Goal: Task Accomplishment & Management: Manage account settings

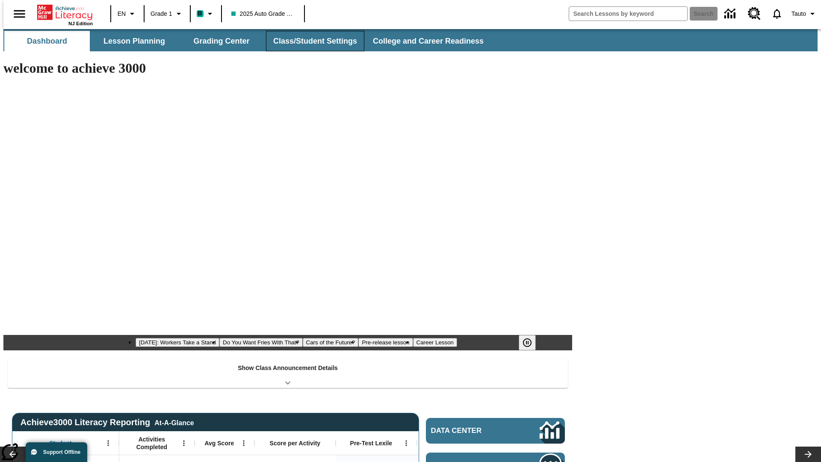
click at [310, 41] on button "Class/Student Settings" at bounding box center [315, 41] width 98 height 21
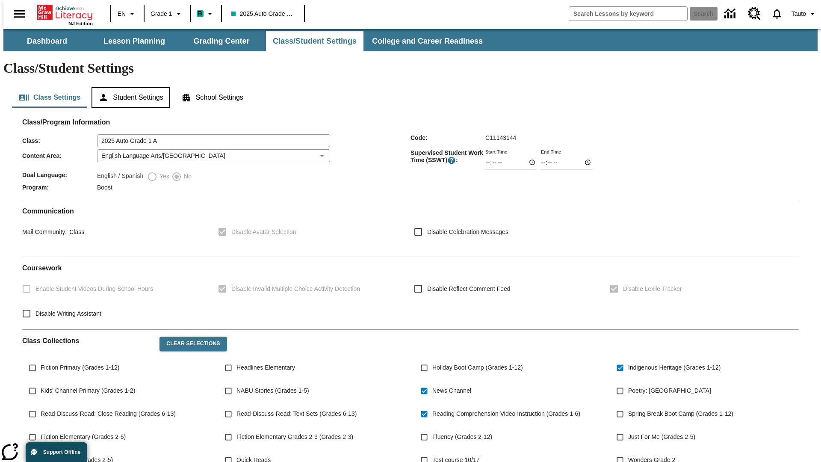
click at [129, 87] on button "Student Settings" at bounding box center [130, 97] width 78 height 21
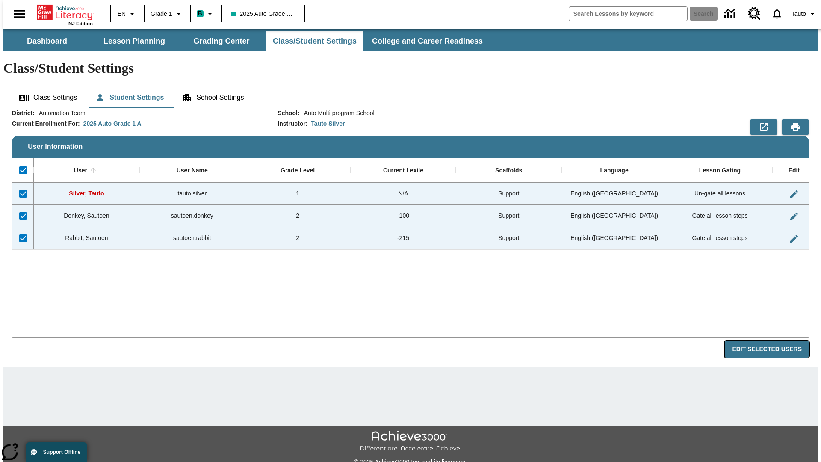
click at [773, 341] on button "Edit Selected Users" at bounding box center [767, 349] width 84 height 17
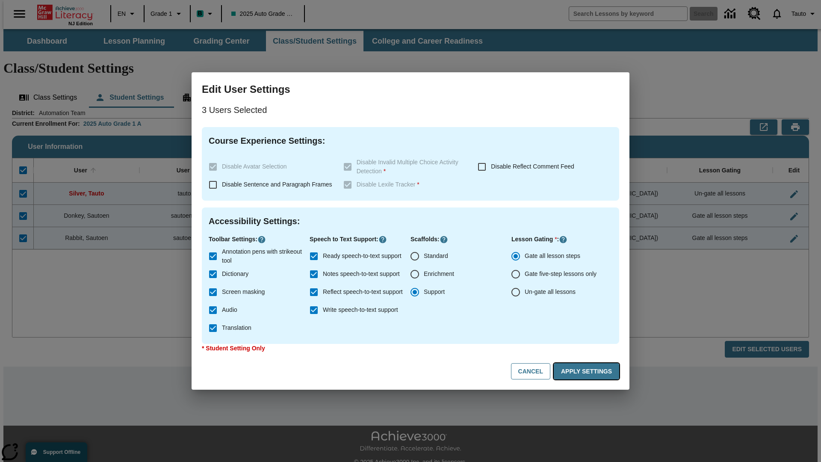
click at [588, 371] on button "Apply Settings" at bounding box center [586, 371] width 65 height 17
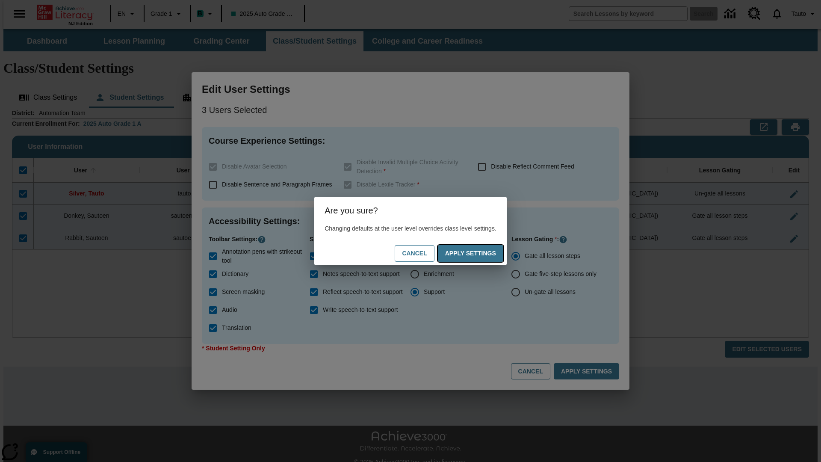
click at [479, 253] on button "Apply Settings" at bounding box center [470, 253] width 65 height 17
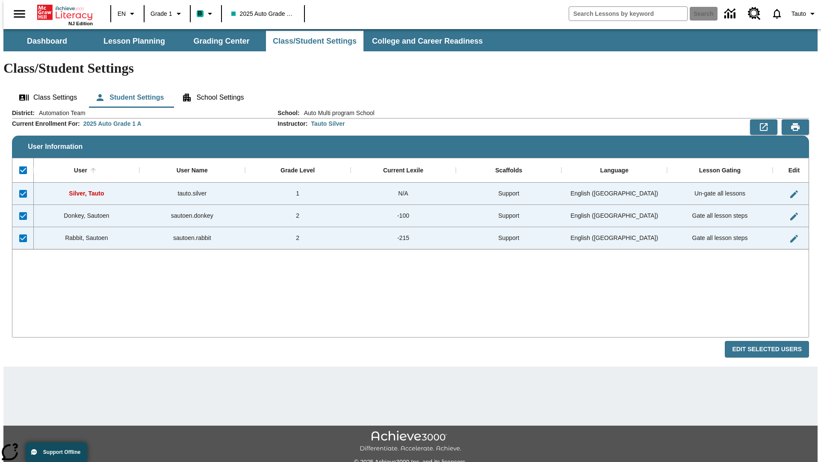
checkbox input "false"
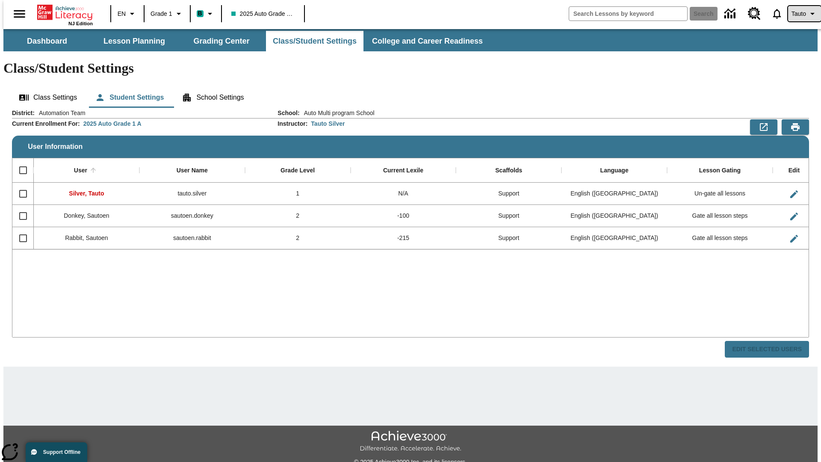
click at [800, 14] on span "Tauto" at bounding box center [798, 13] width 15 height 9
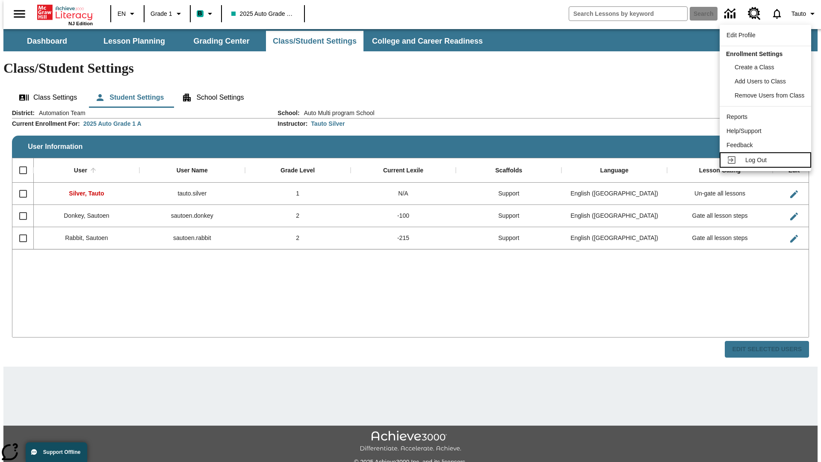
click at [766, 160] on span "Log Out" at bounding box center [755, 159] width 21 height 7
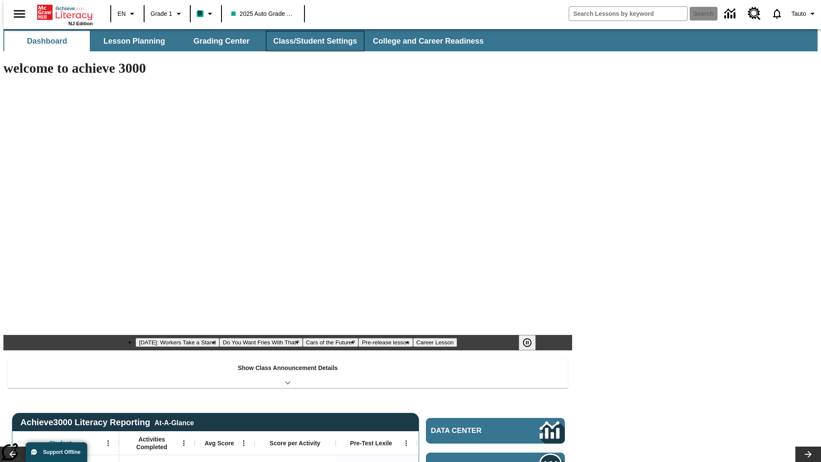
click at [310, 41] on button "Class/Student Settings" at bounding box center [315, 41] width 98 height 21
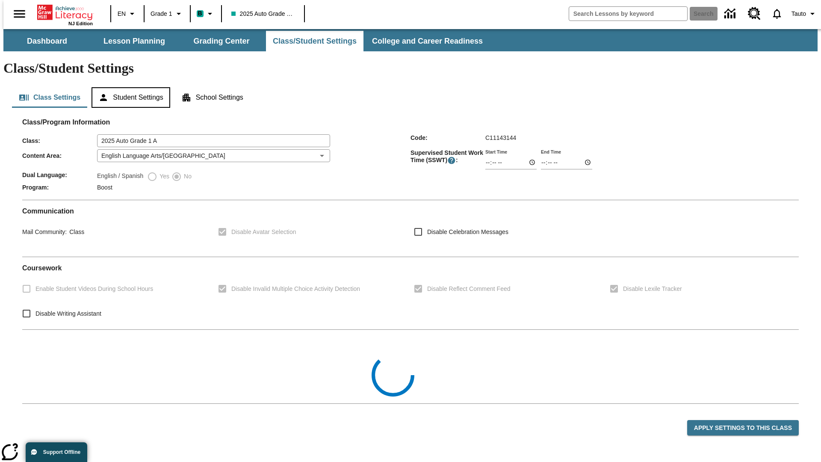
click at [129, 87] on button "Student Settings" at bounding box center [130, 97] width 78 height 21
